Goal: Task Accomplishment & Management: Use online tool/utility

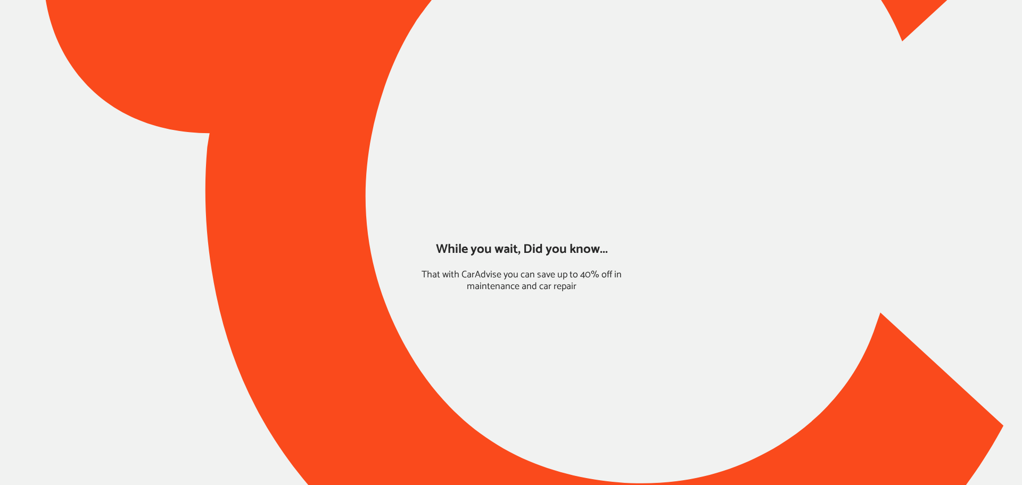
type input "*******"
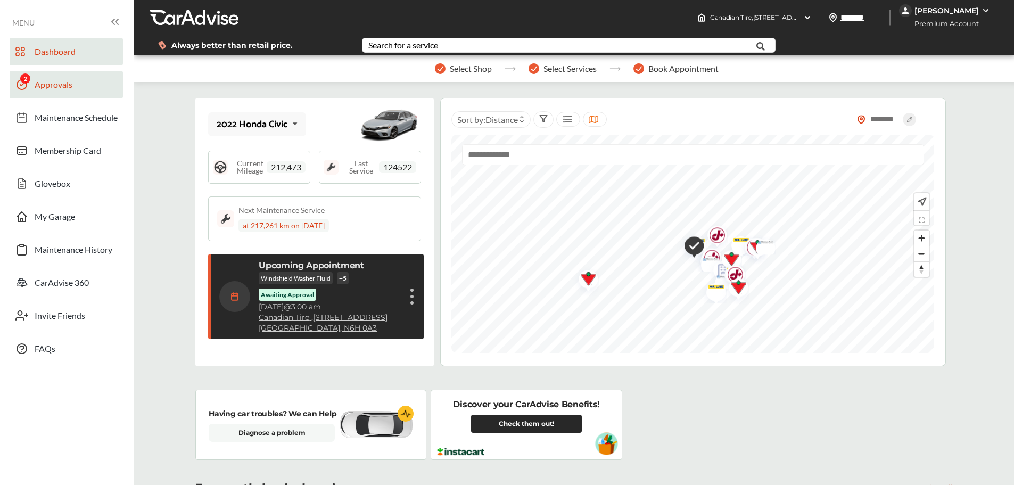
click at [62, 82] on span "Approvals" at bounding box center [54, 86] width 38 height 14
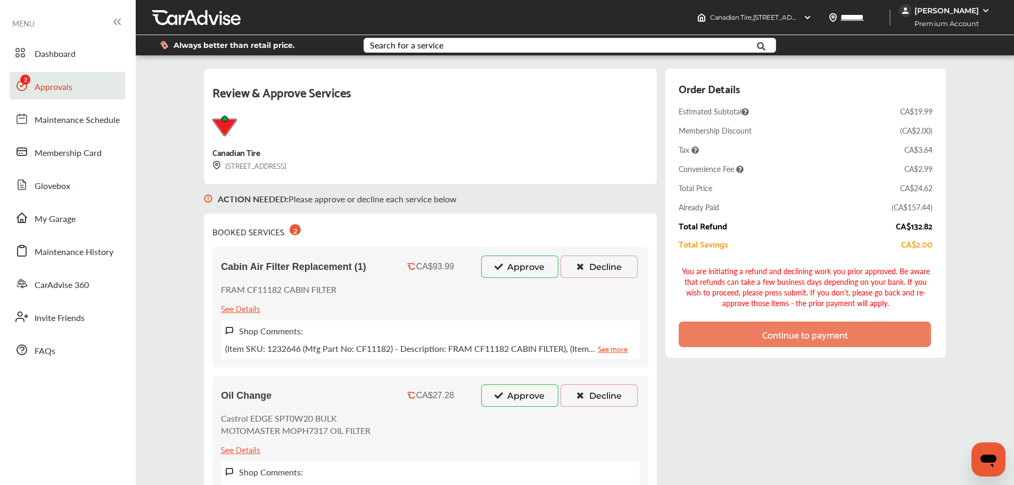
click at [489, 260] on button "Approve" at bounding box center [519, 267] width 77 height 22
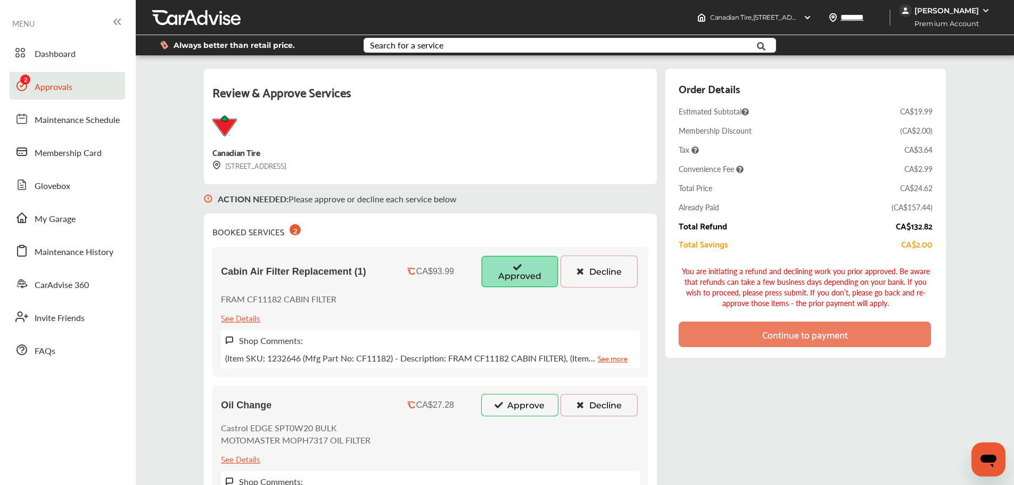
click at [490, 403] on button "Approve" at bounding box center [519, 405] width 77 height 22
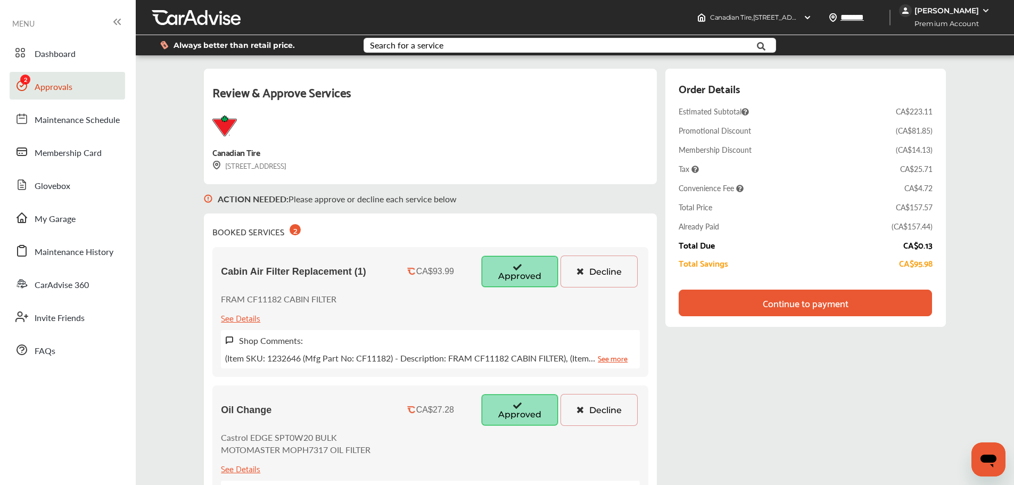
click at [811, 300] on div "Continue to payment" at bounding box center [806, 303] width 86 height 11
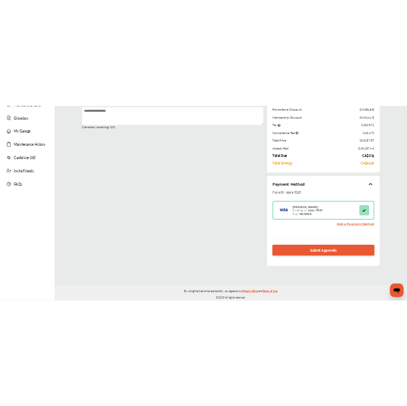
scroll to position [155, 0]
